Goal: Navigation & Orientation: Find specific page/section

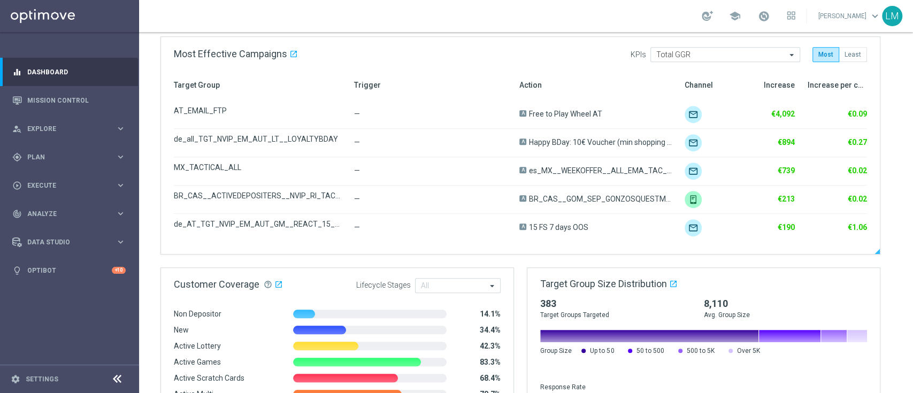
scroll to position [649, 0]
